Goal: Browse casually

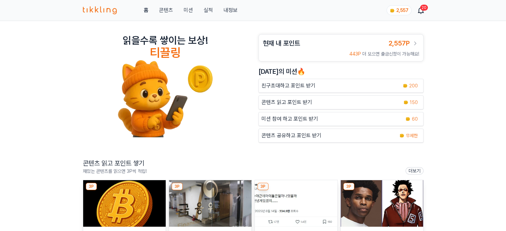
scroll to position [67, 0]
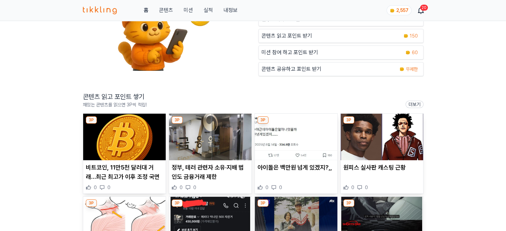
click at [137, 135] on img at bounding box center [124, 137] width 83 height 47
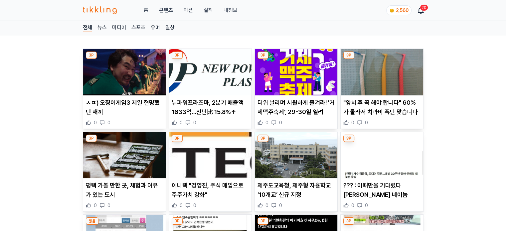
click at [142, 70] on img at bounding box center [124, 72] width 83 height 47
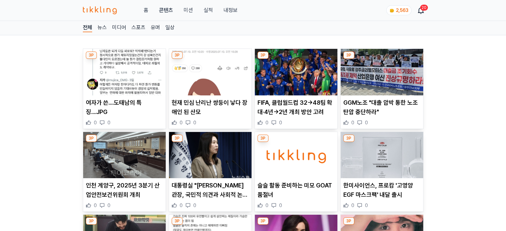
click at [202, 82] on img at bounding box center [210, 72] width 83 height 47
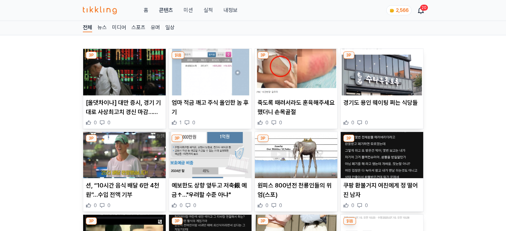
click at [193, 78] on img at bounding box center [210, 72] width 83 height 47
click at [121, 88] on img at bounding box center [124, 72] width 83 height 47
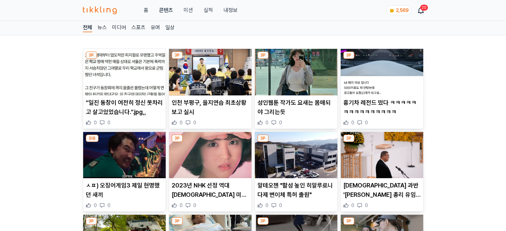
click at [293, 78] on img at bounding box center [296, 72] width 83 height 47
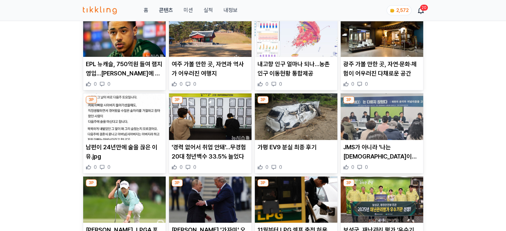
scroll to position [326, 0]
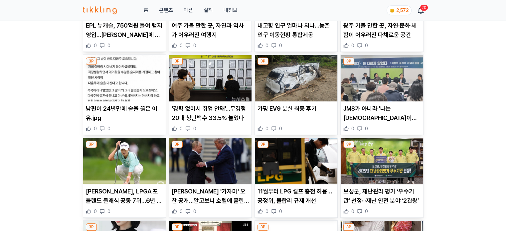
click at [176, 69] on img at bounding box center [210, 78] width 83 height 47
